Goal: Information Seeking & Learning: Understand process/instructions

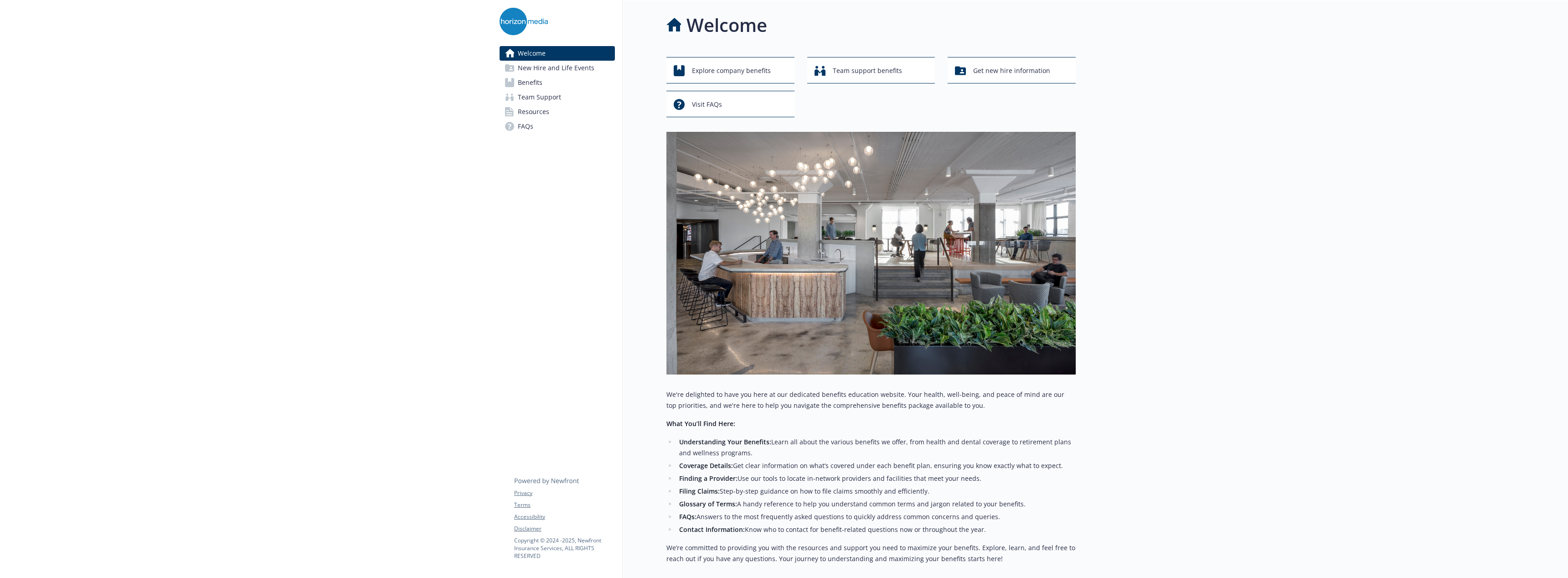
click at [546, 85] on link "Benefits" at bounding box center [557, 82] width 115 height 15
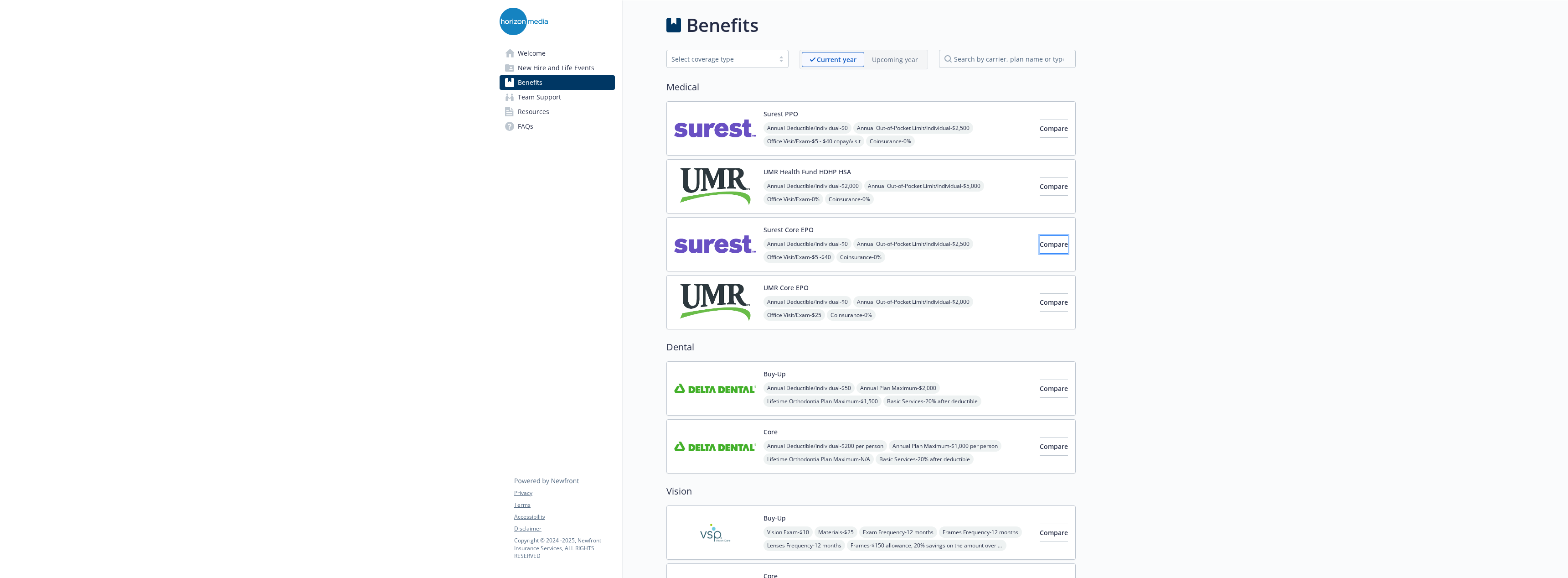
click at [1046, 250] on button "Compare" at bounding box center [1054, 244] width 28 height 18
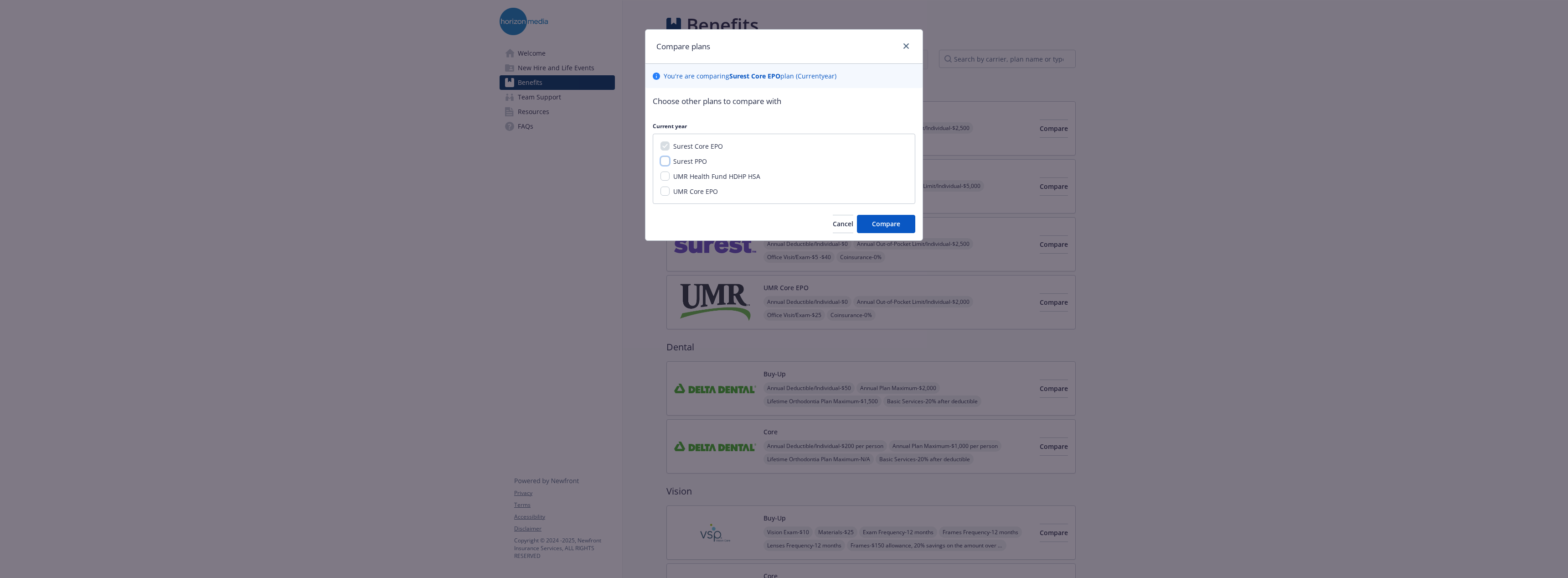
click at [664, 162] on input "Surest PPO" at bounding box center [665, 161] width 9 height 9
checkbox input "true"
click at [663, 174] on input "UMR Health Fund HDHP HSA" at bounding box center [665, 175] width 9 height 9
click at [662, 187] on input "UMR Health Fund HDHP HSA" at bounding box center [665, 185] width 9 height 9
checkbox input "false"
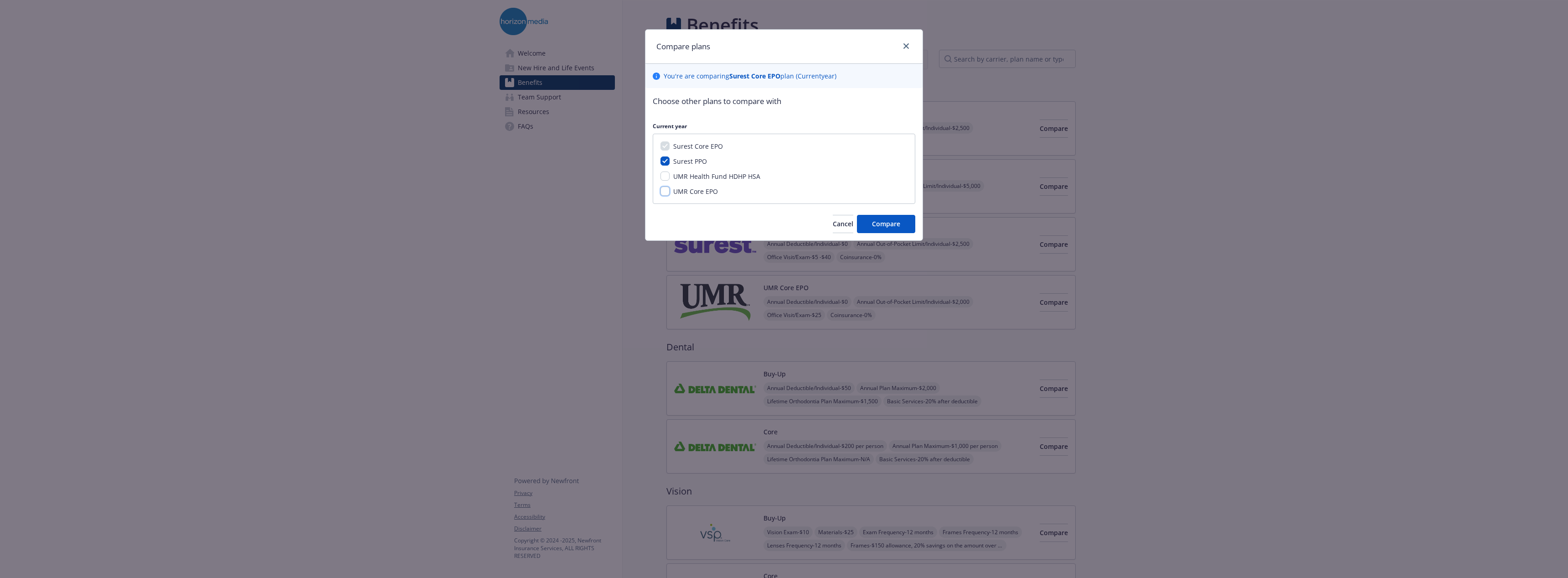
click at [667, 189] on input "UMR Core EPO" at bounding box center [665, 191] width 9 height 9
checkbox input "true"
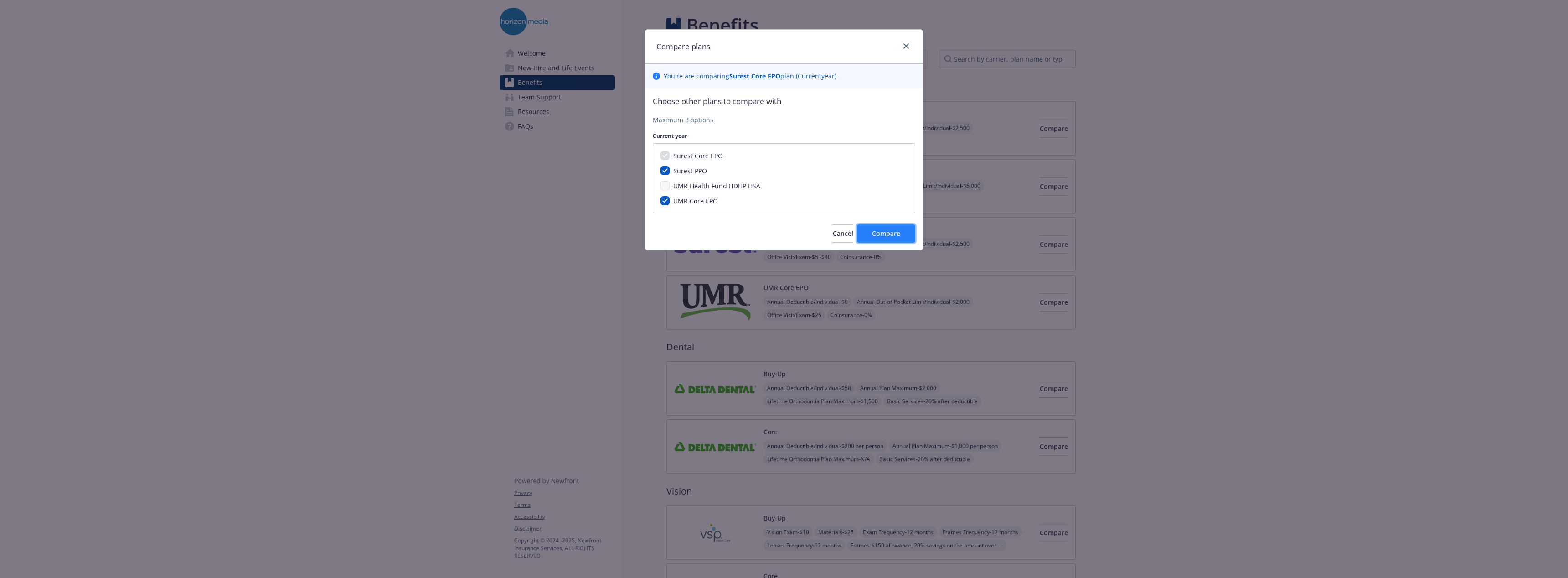
click at [896, 232] on span "Compare" at bounding box center [886, 233] width 28 height 9
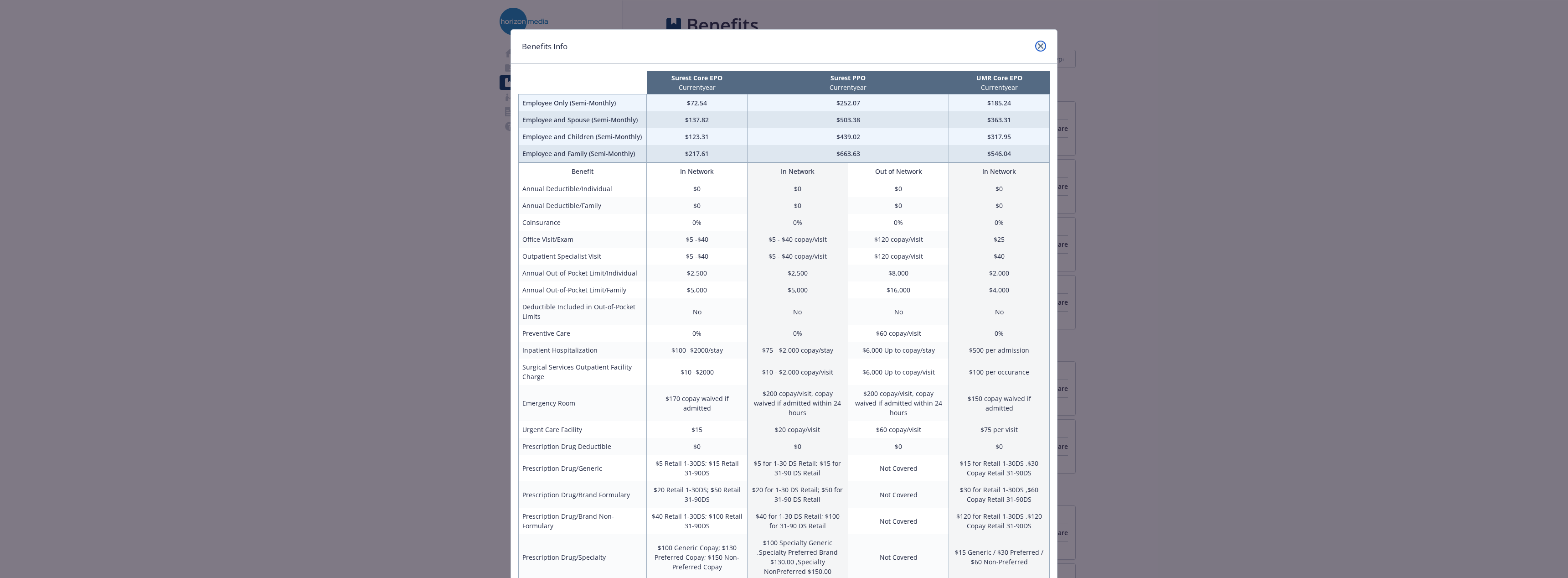
click at [1035, 49] on link "close" at bounding box center [1041, 45] width 11 height 11
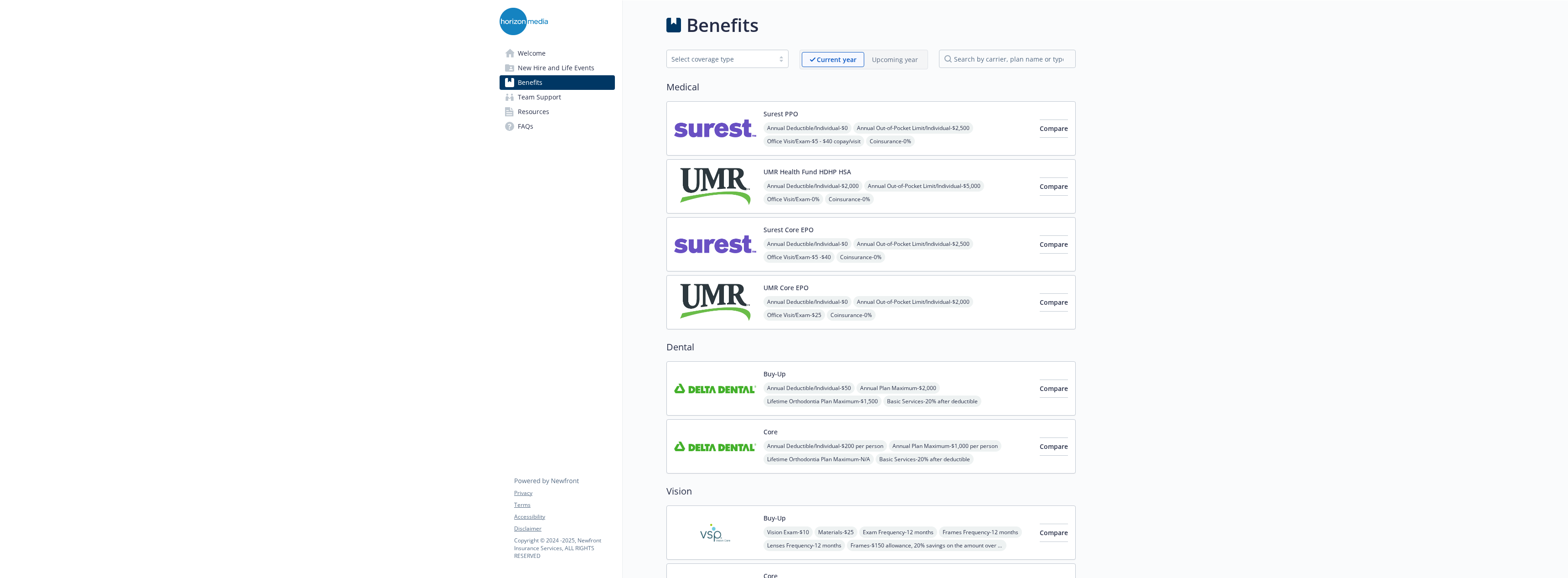
click at [893, 58] on p "Upcoming year" at bounding box center [895, 59] width 46 height 10
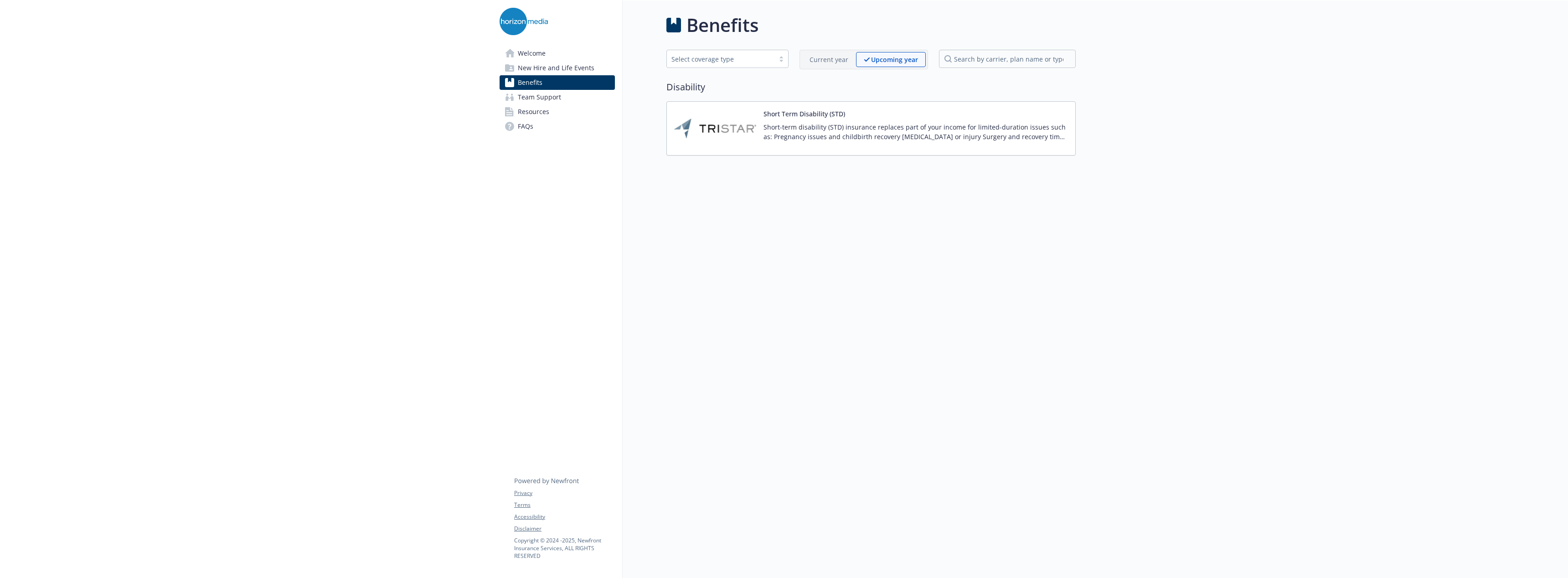
click at [553, 72] on span "New Hire and Life Events" at bounding box center [556, 67] width 77 height 15
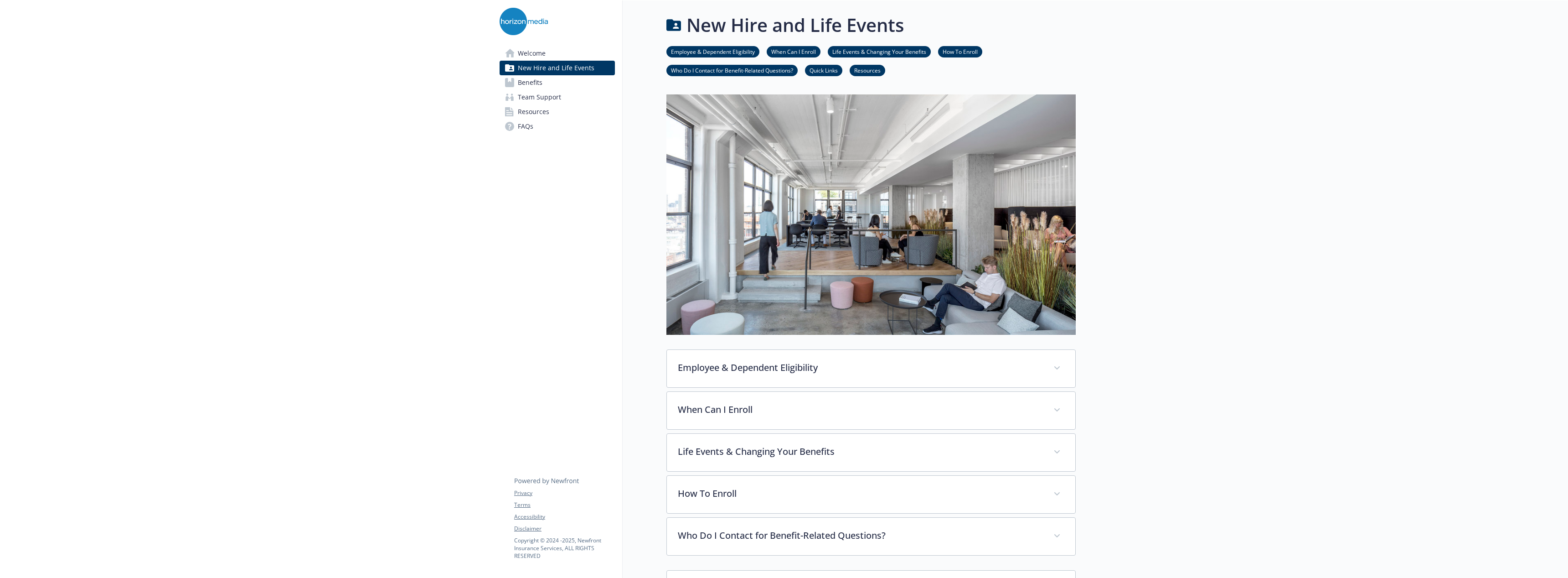
click at [863, 54] on link "Life Events & Changing Your Benefits" at bounding box center [879, 52] width 103 height 9
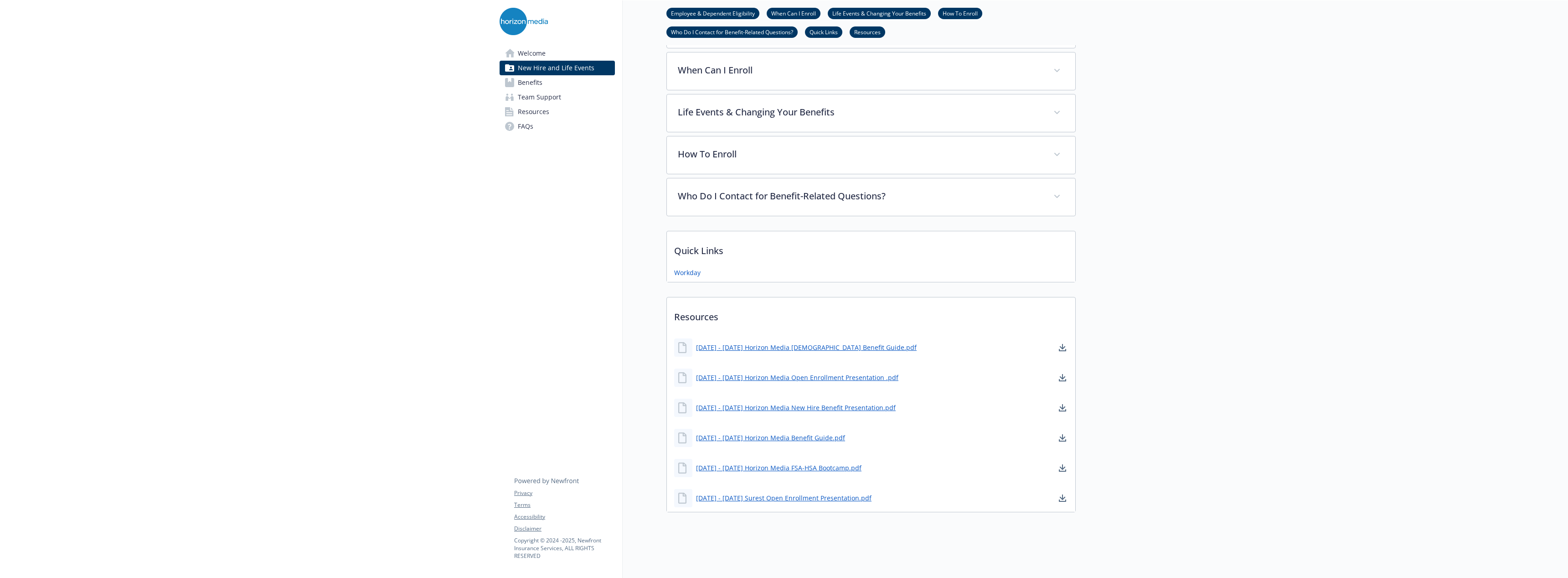
scroll to position [346, 7]
click at [833, 64] on p "When Can I Enroll" at bounding box center [861, 70] width 363 height 14
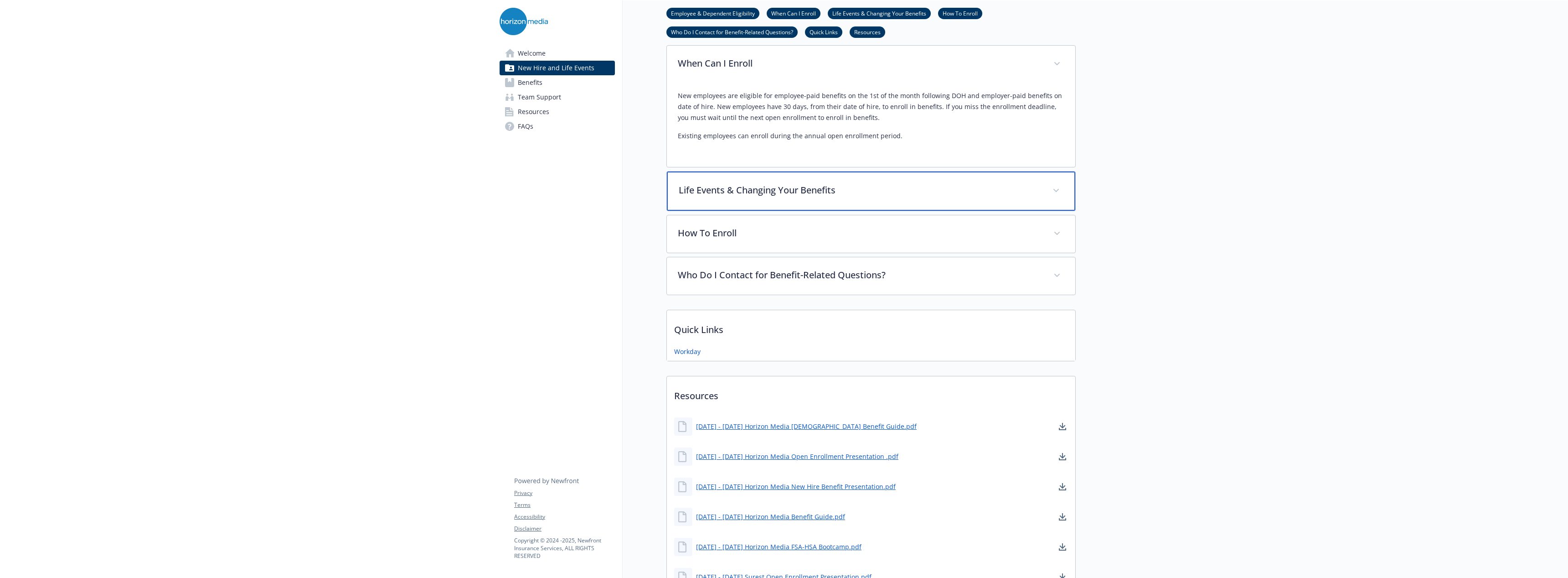
click at [834, 189] on p "Life Events & Changing Your Benefits" at bounding box center [861, 190] width 363 height 14
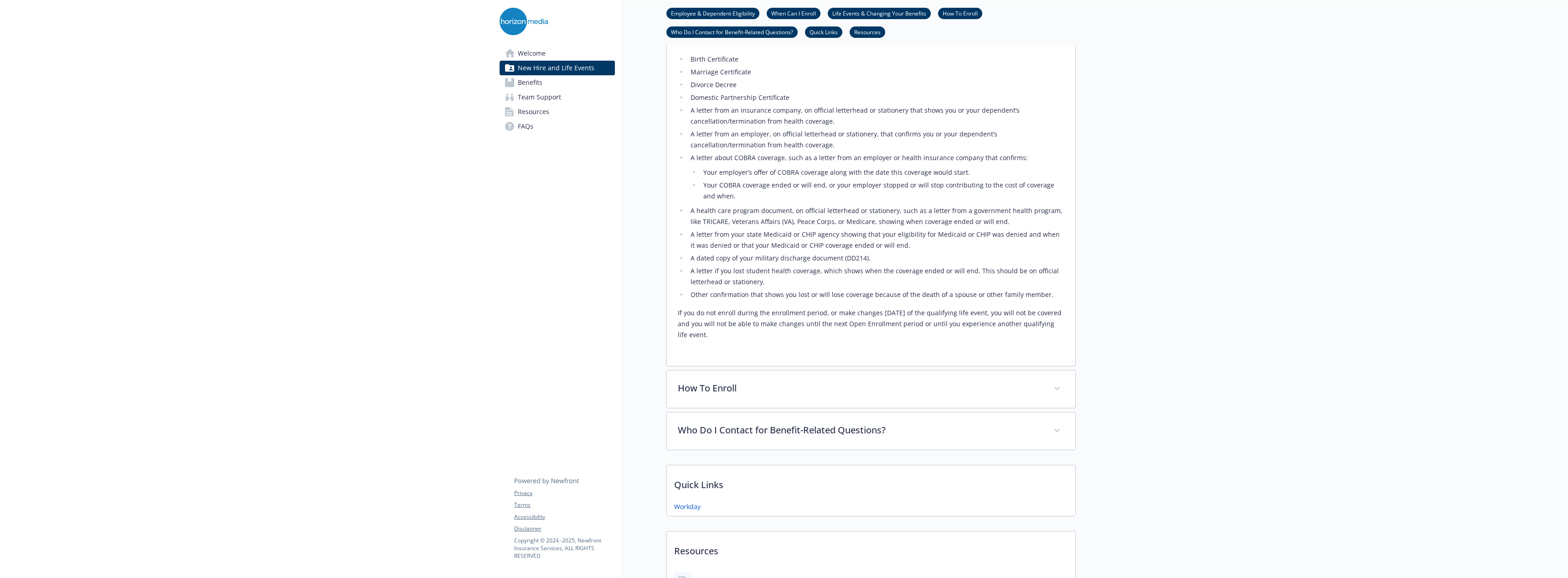
scroll to position [893, 7]
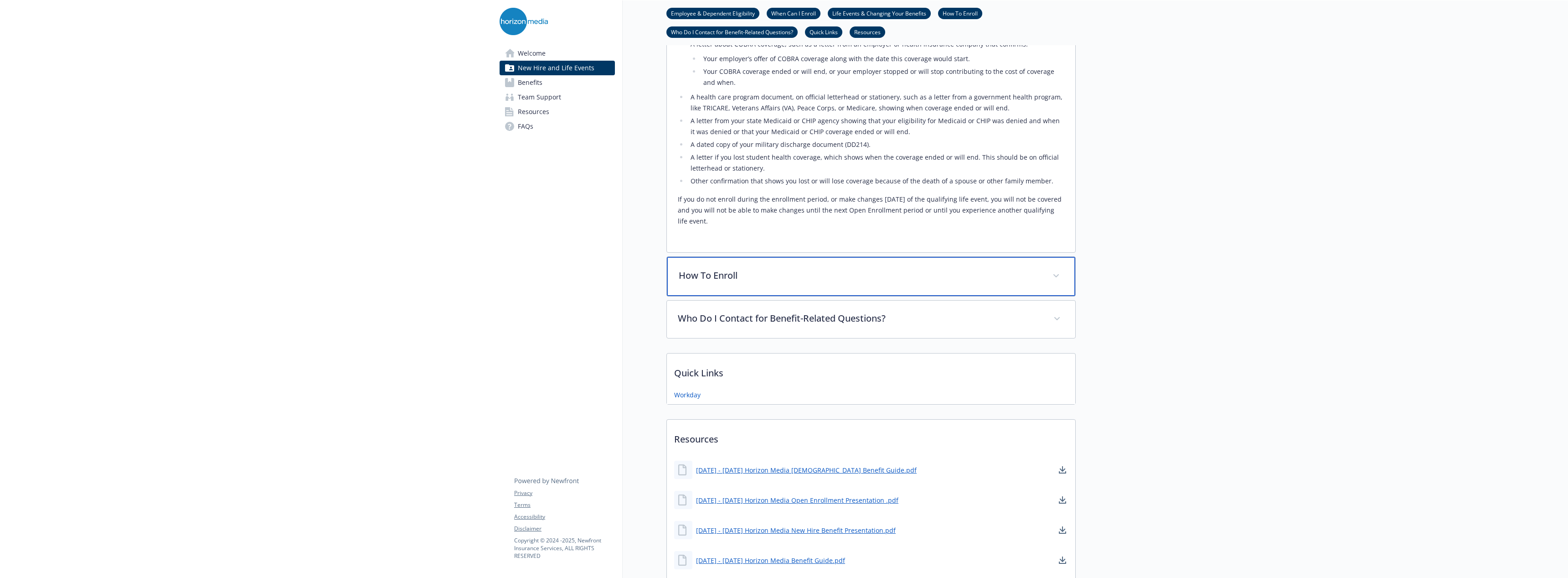
click at [750, 278] on p "How To Enroll" at bounding box center [861, 276] width 363 height 14
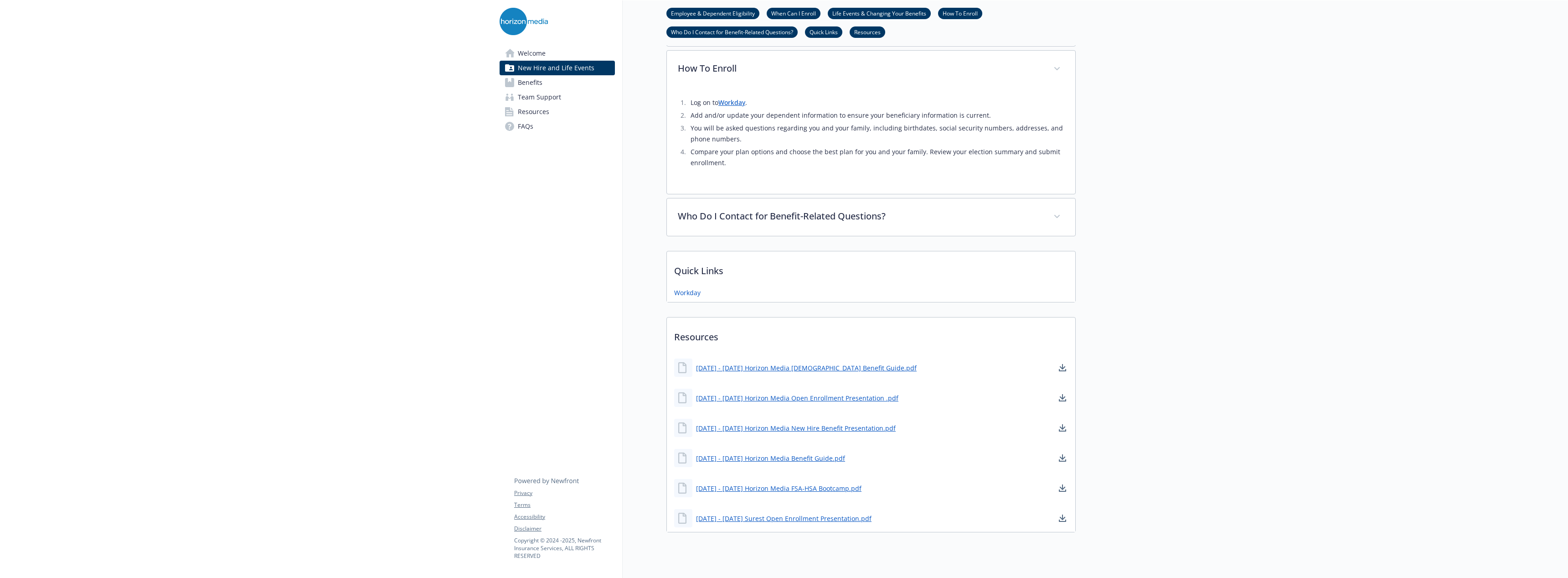
scroll to position [1076, 7]
